Goal: Find specific page/section: Find specific page/section

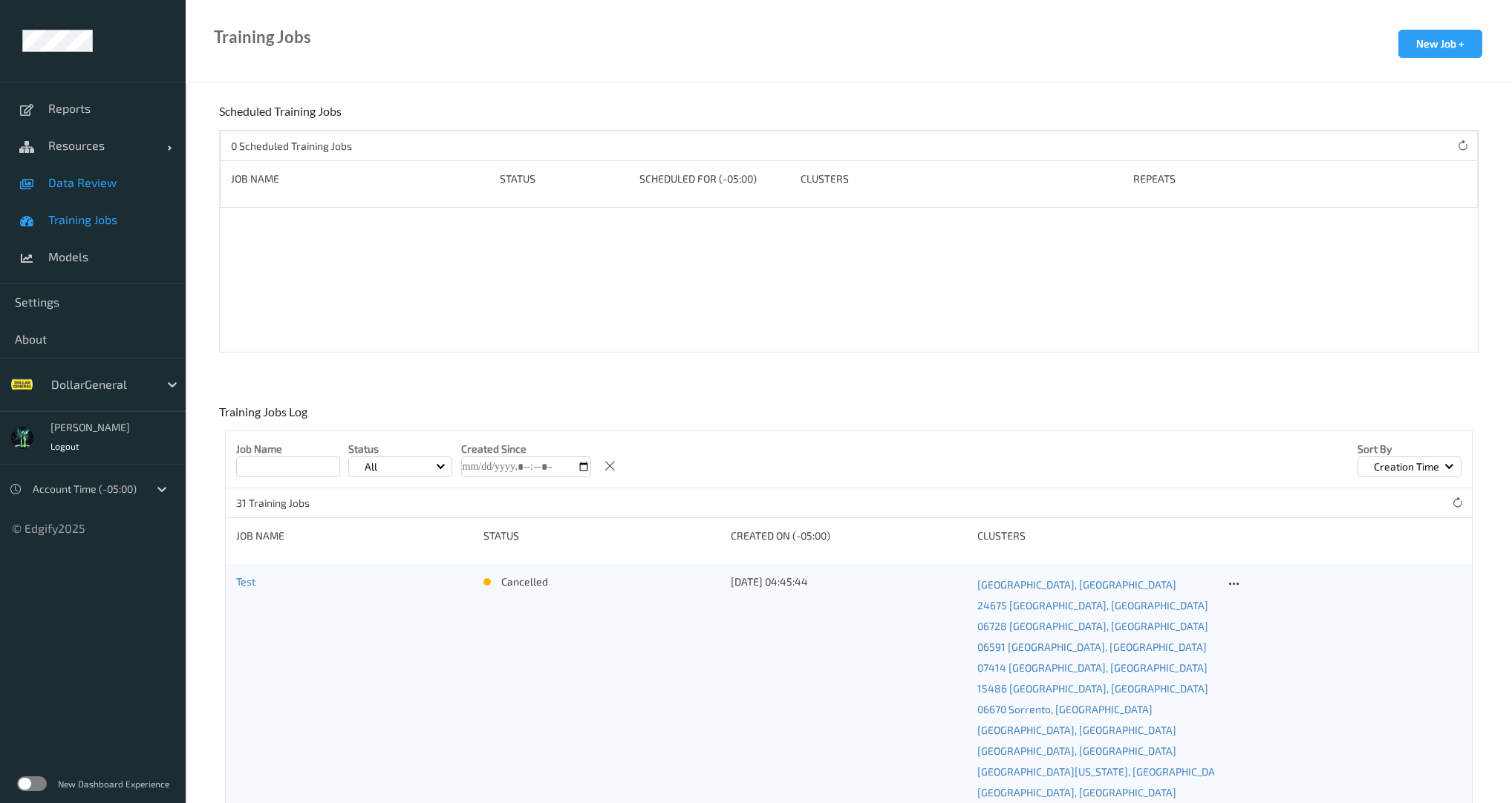
click at [95, 193] on link "Data Review" at bounding box center [92, 182] width 186 height 38
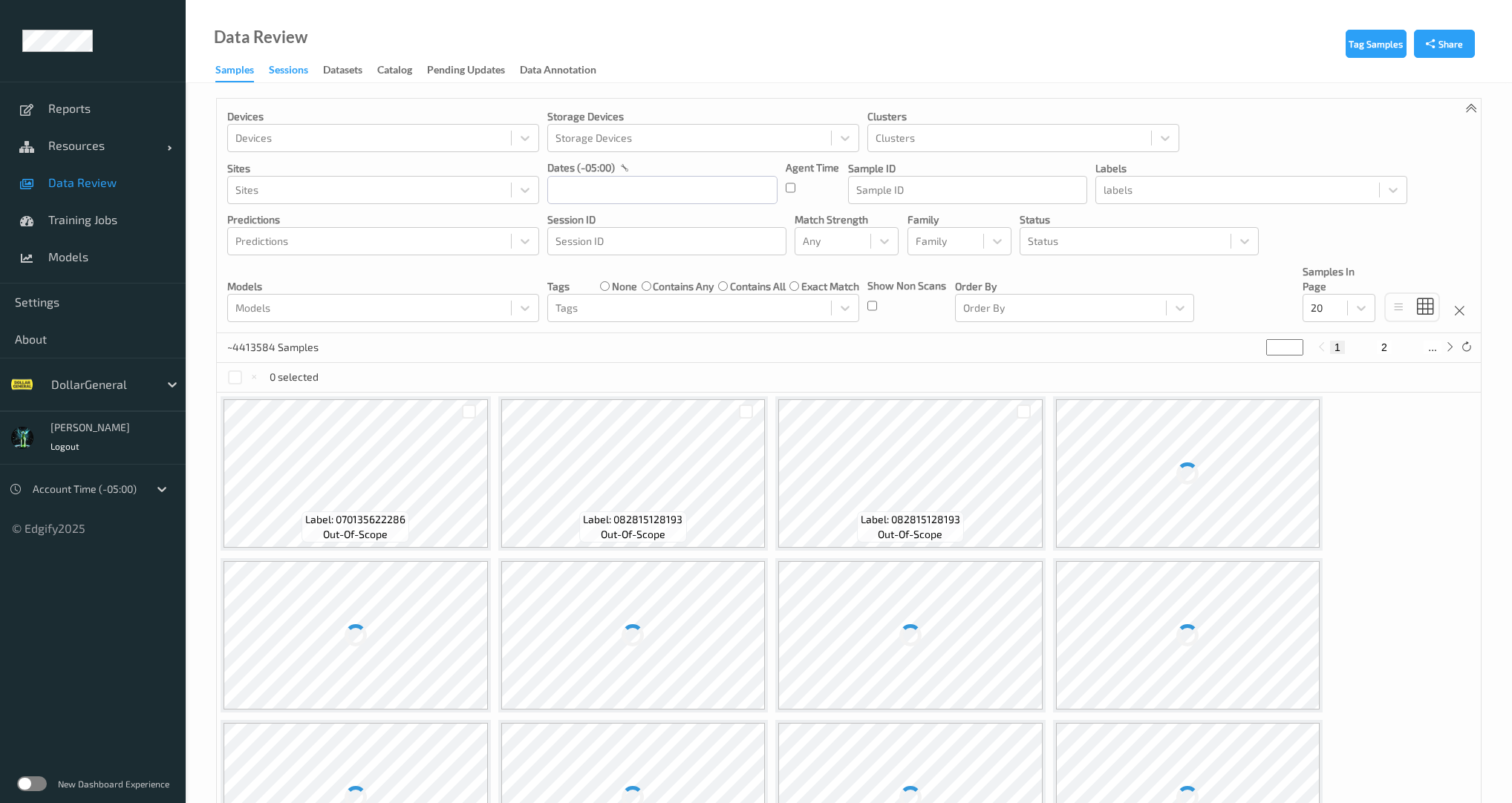
click at [287, 74] on div "Sessions" at bounding box center [288, 71] width 39 height 18
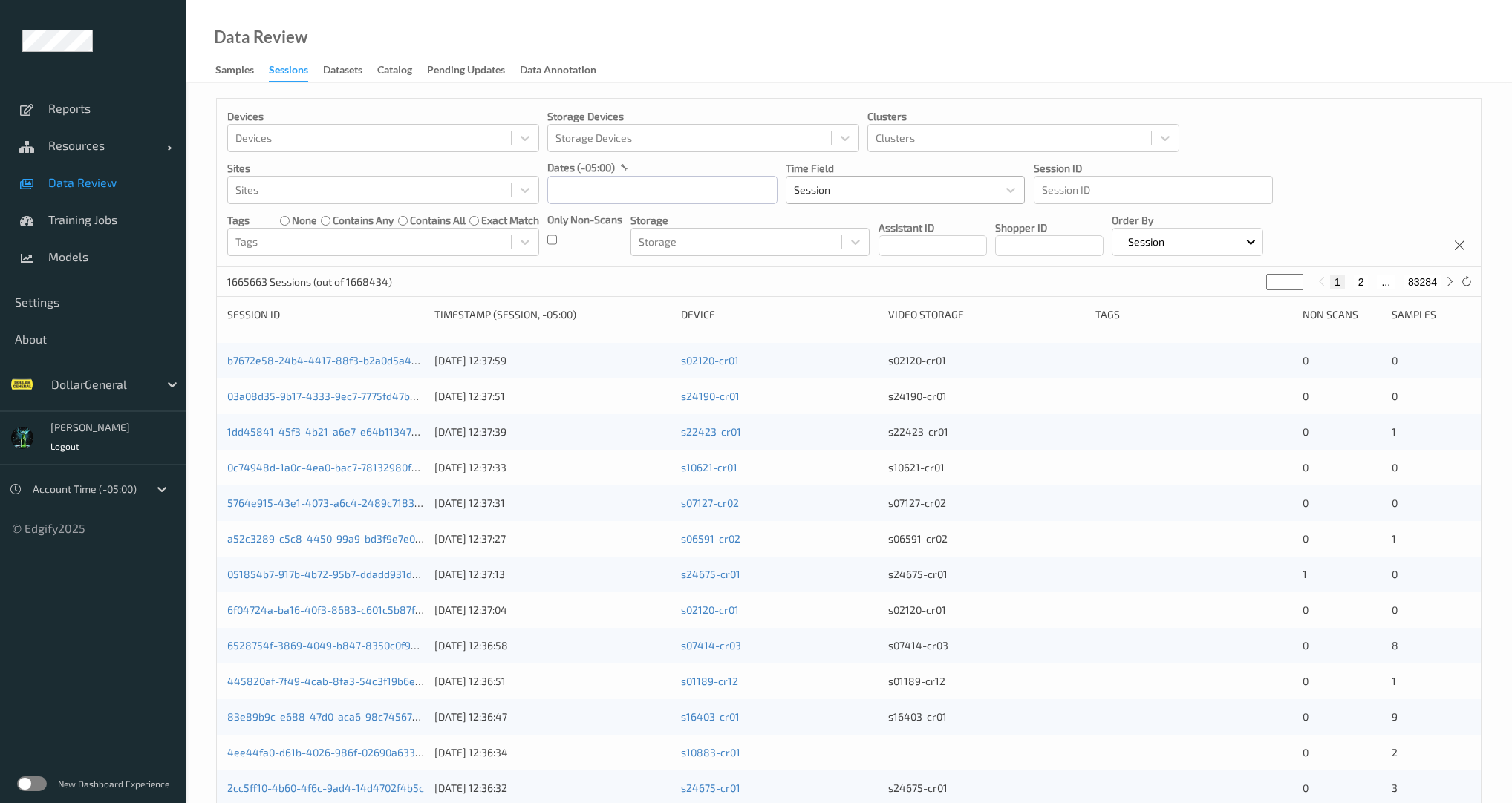
click at [842, 180] on div "Session" at bounding box center [892, 190] width 210 height 24
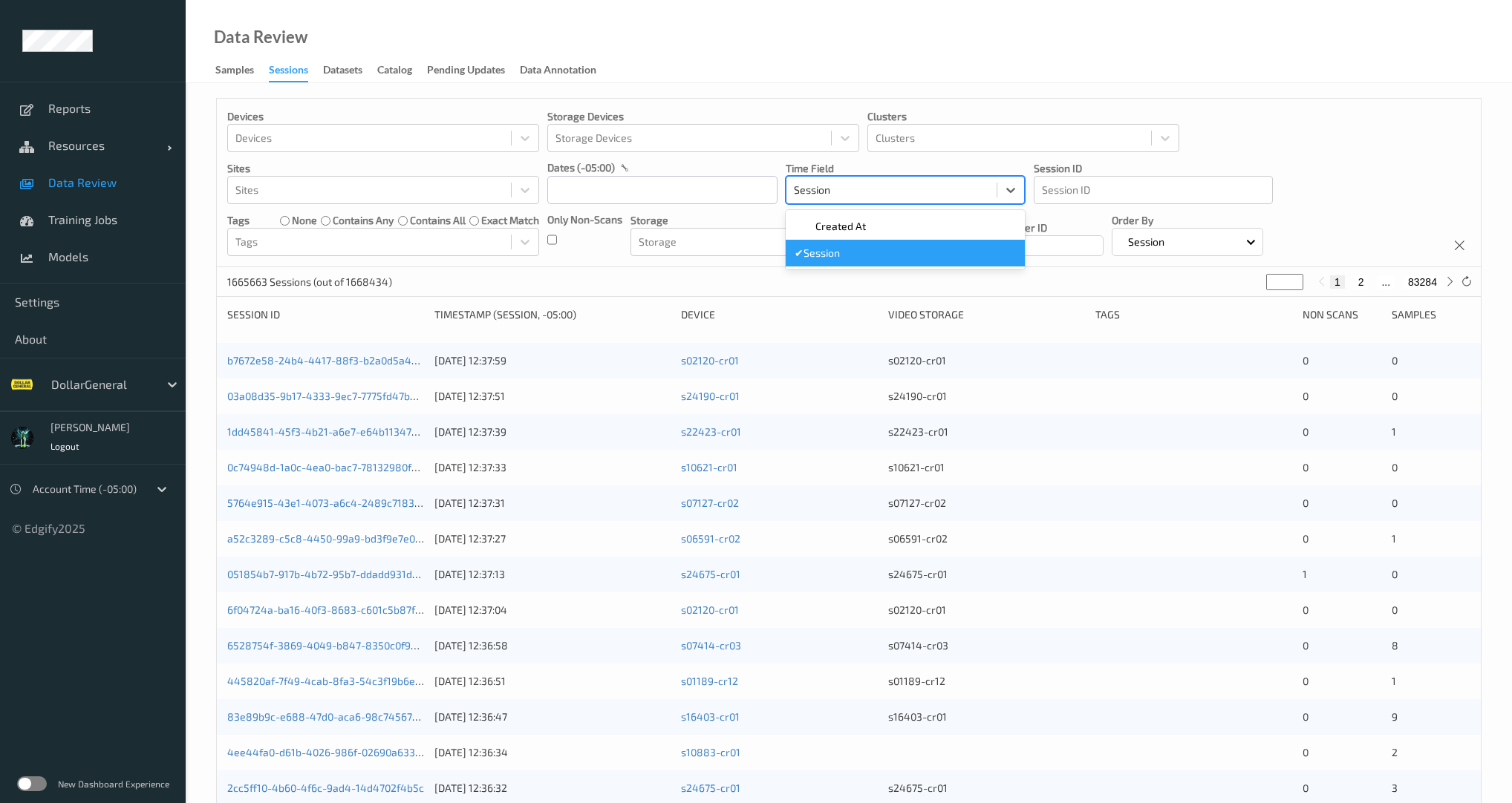
click at [677, 161] on div "dates (-05:00)" at bounding box center [662, 168] width 230 height 14
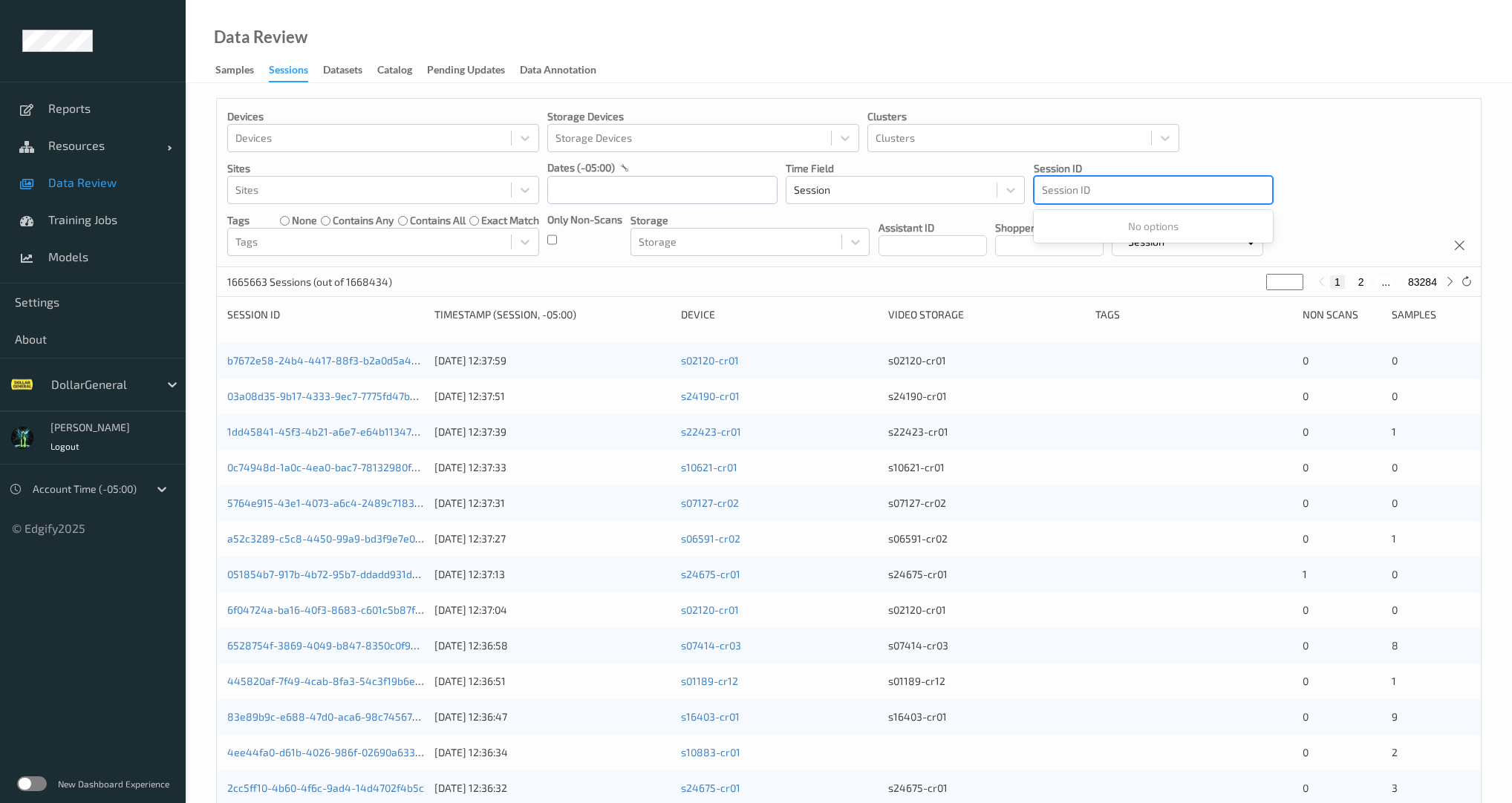
click at [1132, 196] on div at bounding box center [1153, 190] width 222 height 18
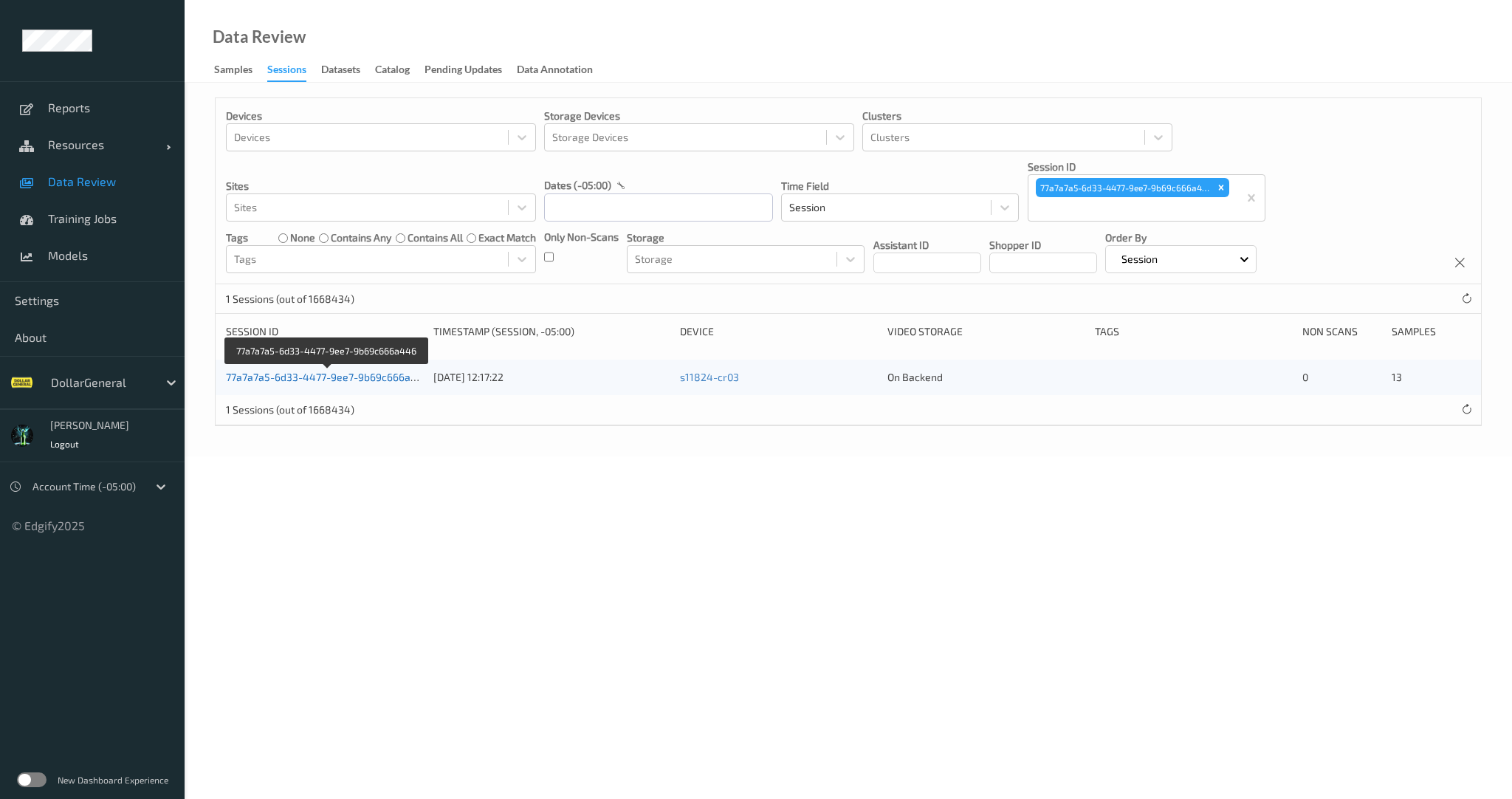
click at [382, 378] on link "77a7a7a5-6d33-4477-9ee7-9b69c666a446" at bounding box center [327, 377] width 204 height 12
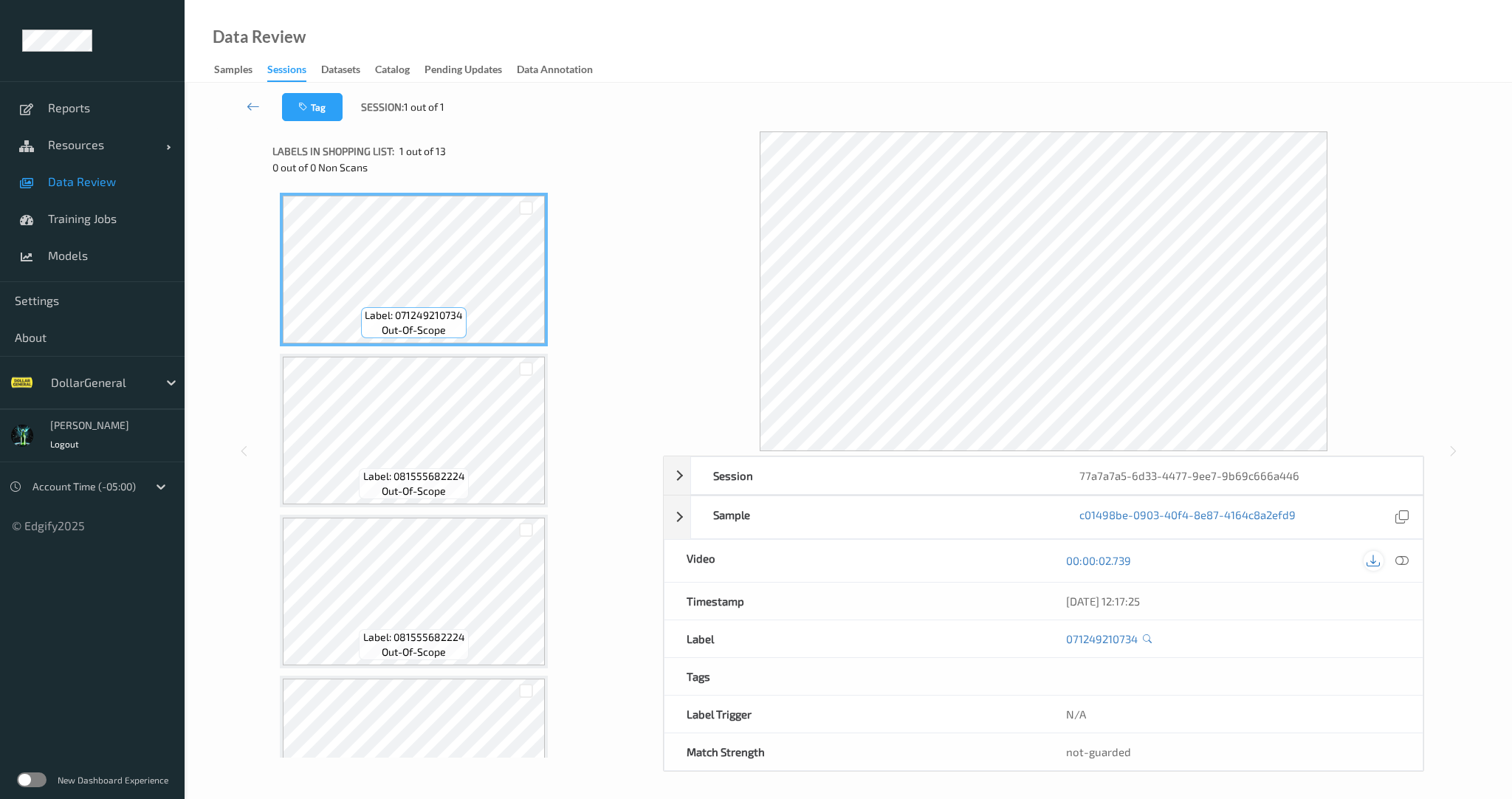
click at [1370, 564] on icon at bounding box center [1373, 560] width 13 height 13
